Goal: Task Accomplishment & Management: Use online tool/utility

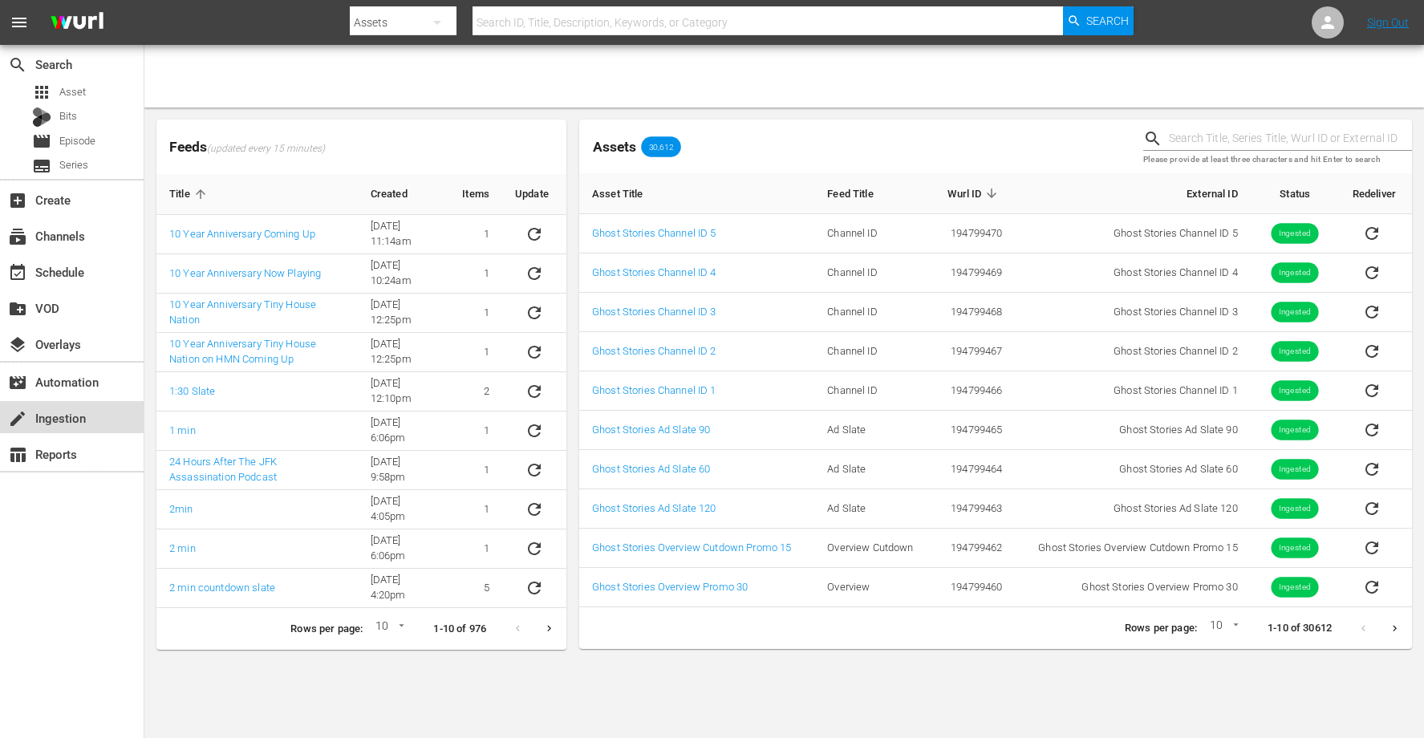
click at [55, 423] on div "create Ingestion" at bounding box center [45, 415] width 90 height 14
click at [70, 454] on div "table_chart Reports" at bounding box center [45, 452] width 90 height 14
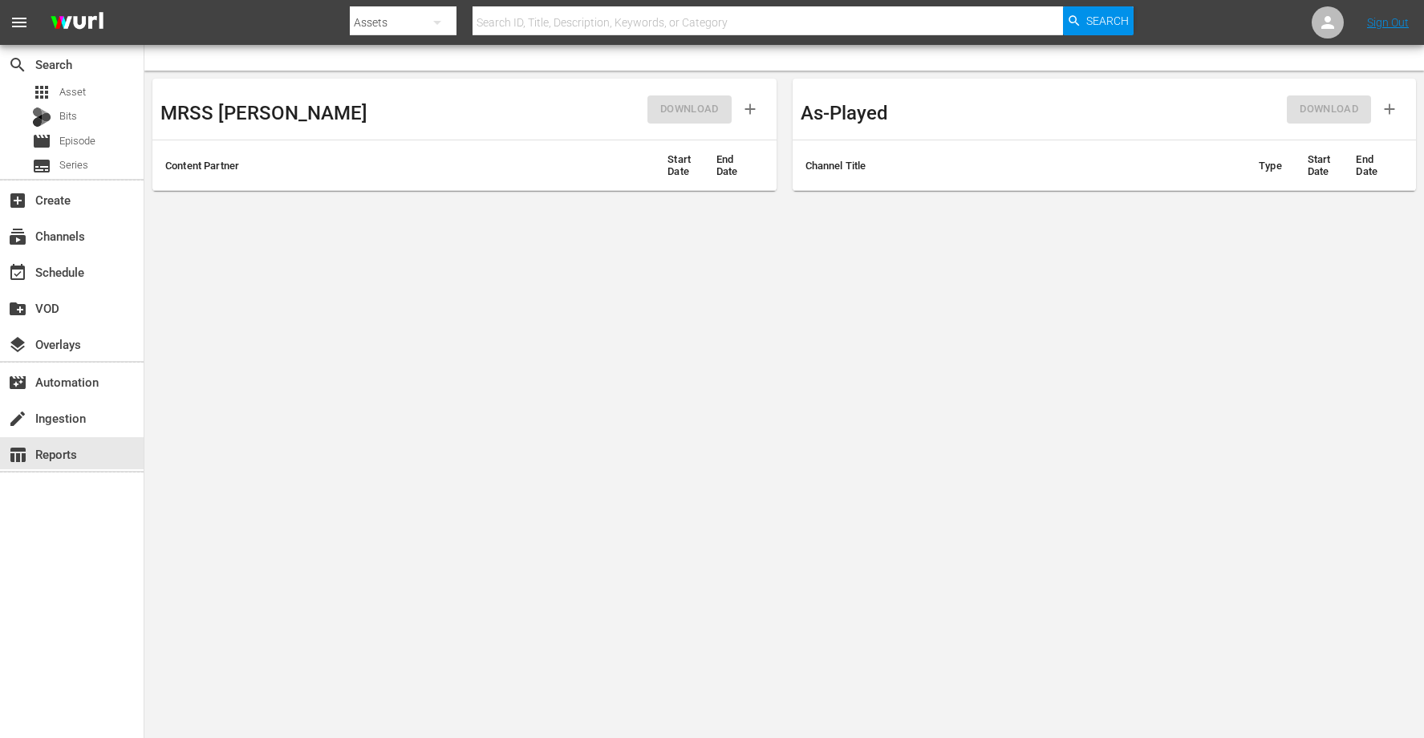
click at [678, 174] on th "Start Date" at bounding box center [679, 165] width 49 height 51
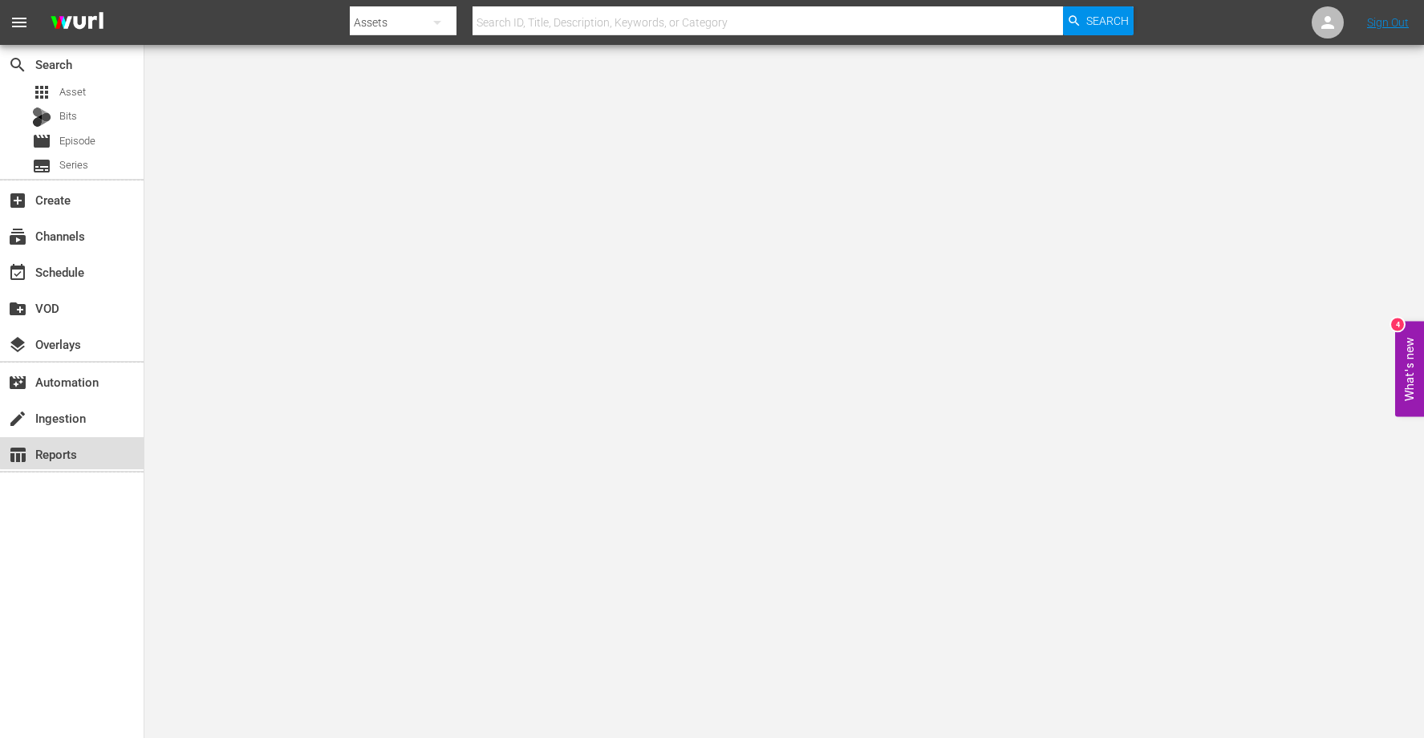
click at [88, 448] on div "table_chart Reports" at bounding box center [45, 452] width 90 height 14
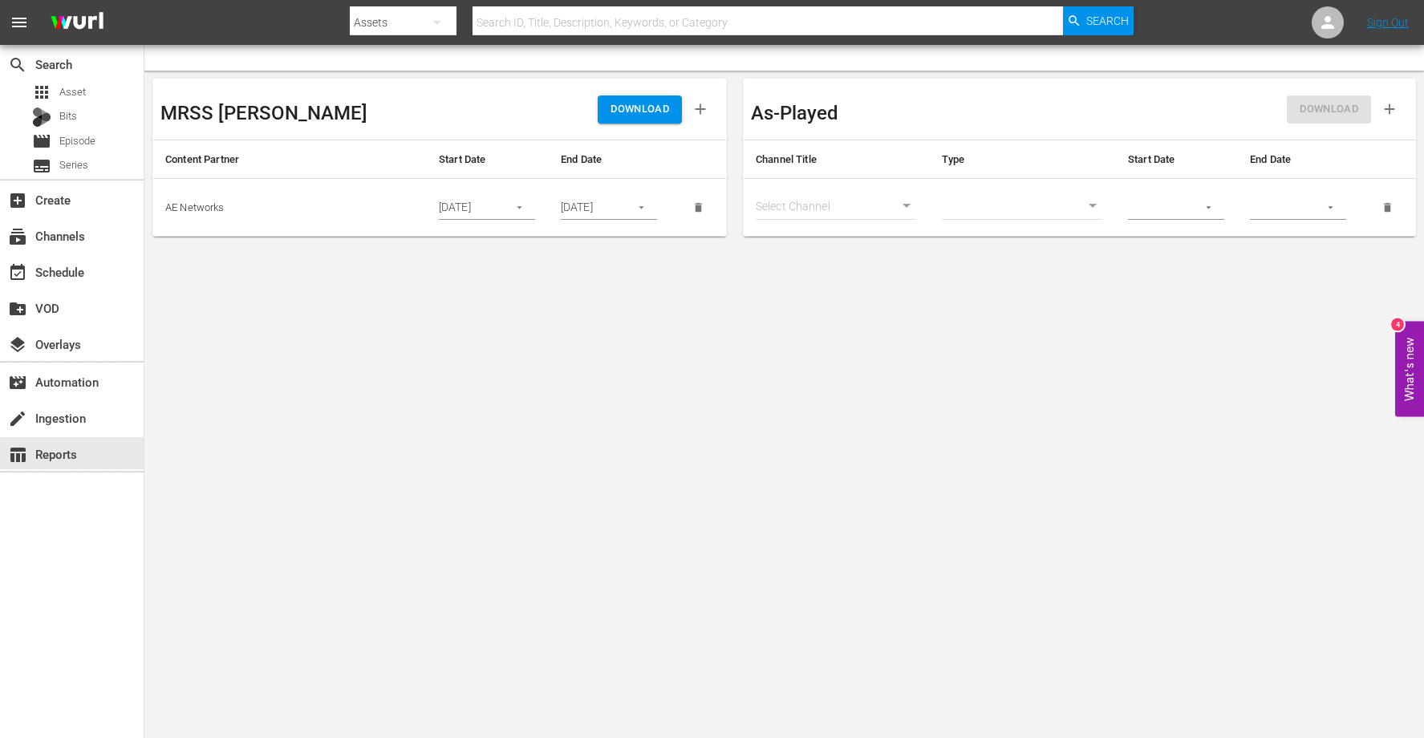
click at [523, 208] on icon "button" at bounding box center [520, 207] width 12 height 12
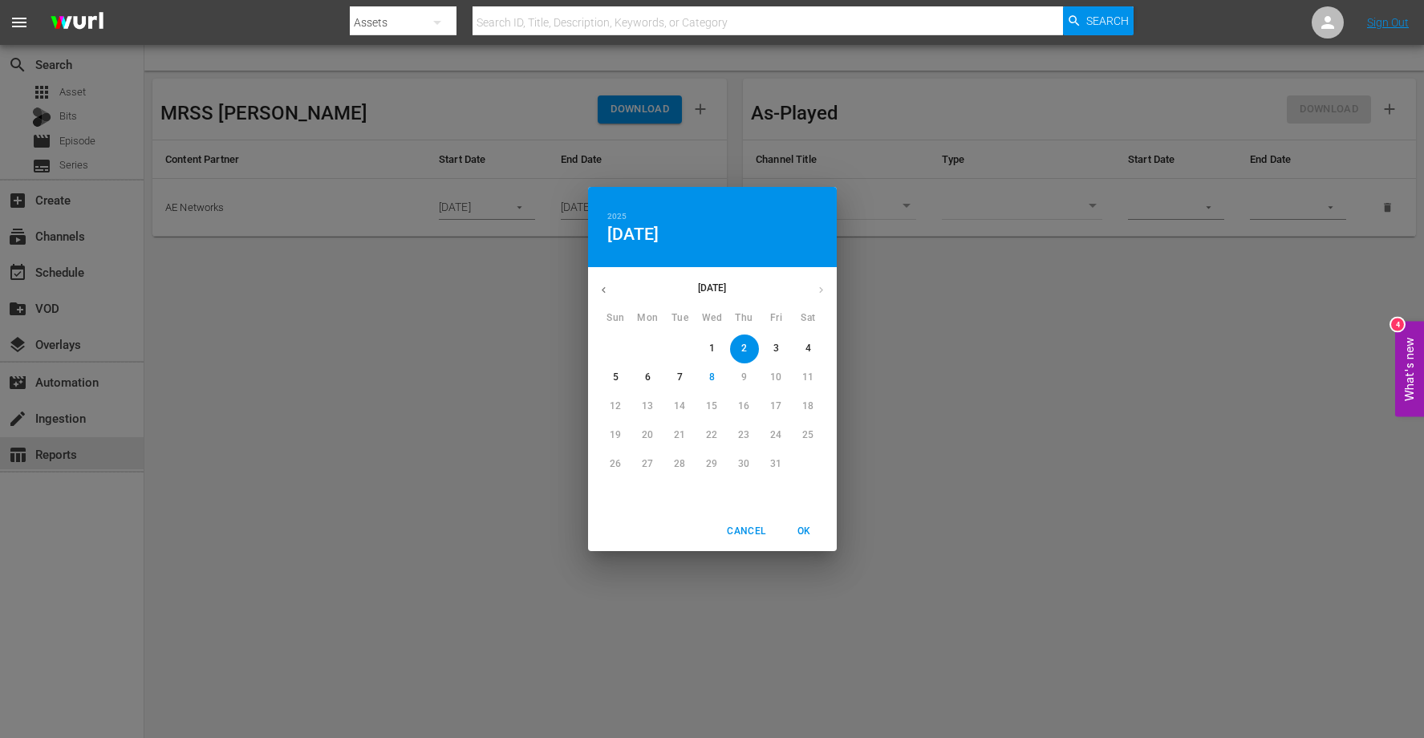
click at [650, 378] on p "6" at bounding box center [648, 378] width 6 height 14
click at [535, 312] on div "2025 Mon, Oct 6 October 2025 Sun Mon Tue Wed Thu Fri Sat 28 29 30 1 2 3 4 5 6 7…" at bounding box center [712, 369] width 1424 height 738
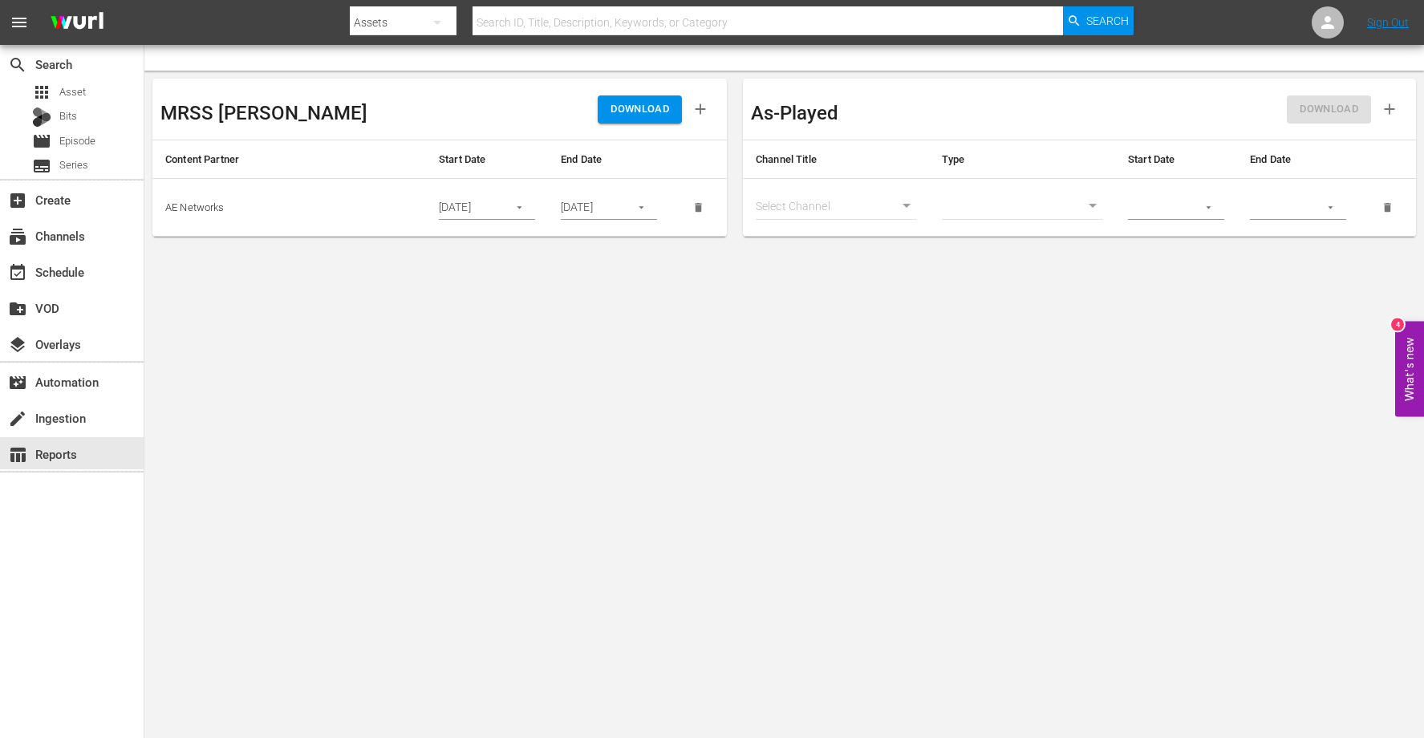
click at [654, 111] on span "DOWNLOAD" at bounding box center [640, 109] width 59 height 18
